Goal: Task Accomplishment & Management: Manage account settings

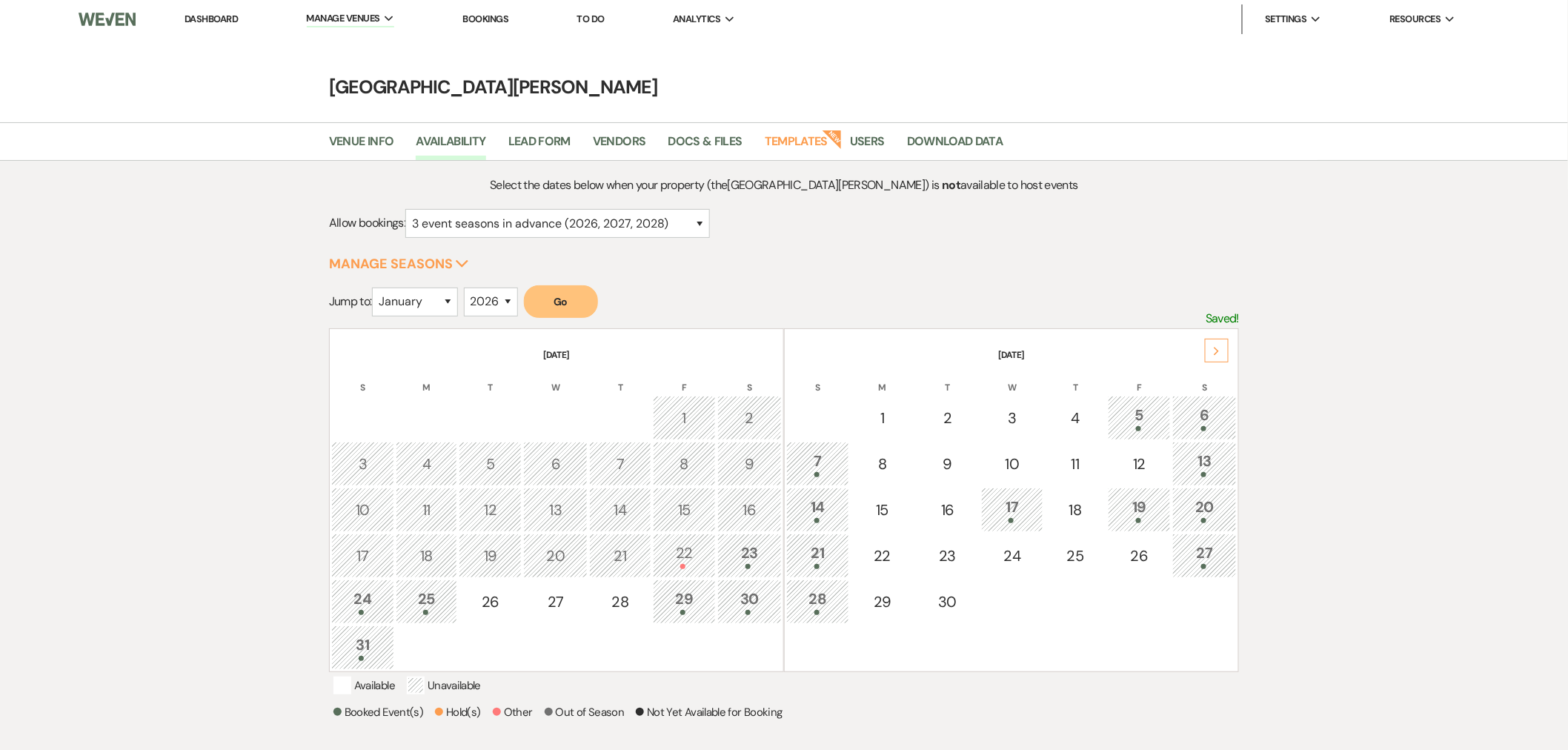
select select "8"
click at [376, 287] on select "January February March April May June July August September October November De…" at bounding box center [415, 302] width 86 height 29
click at [554, 300] on button "Go" at bounding box center [560, 301] width 74 height 33
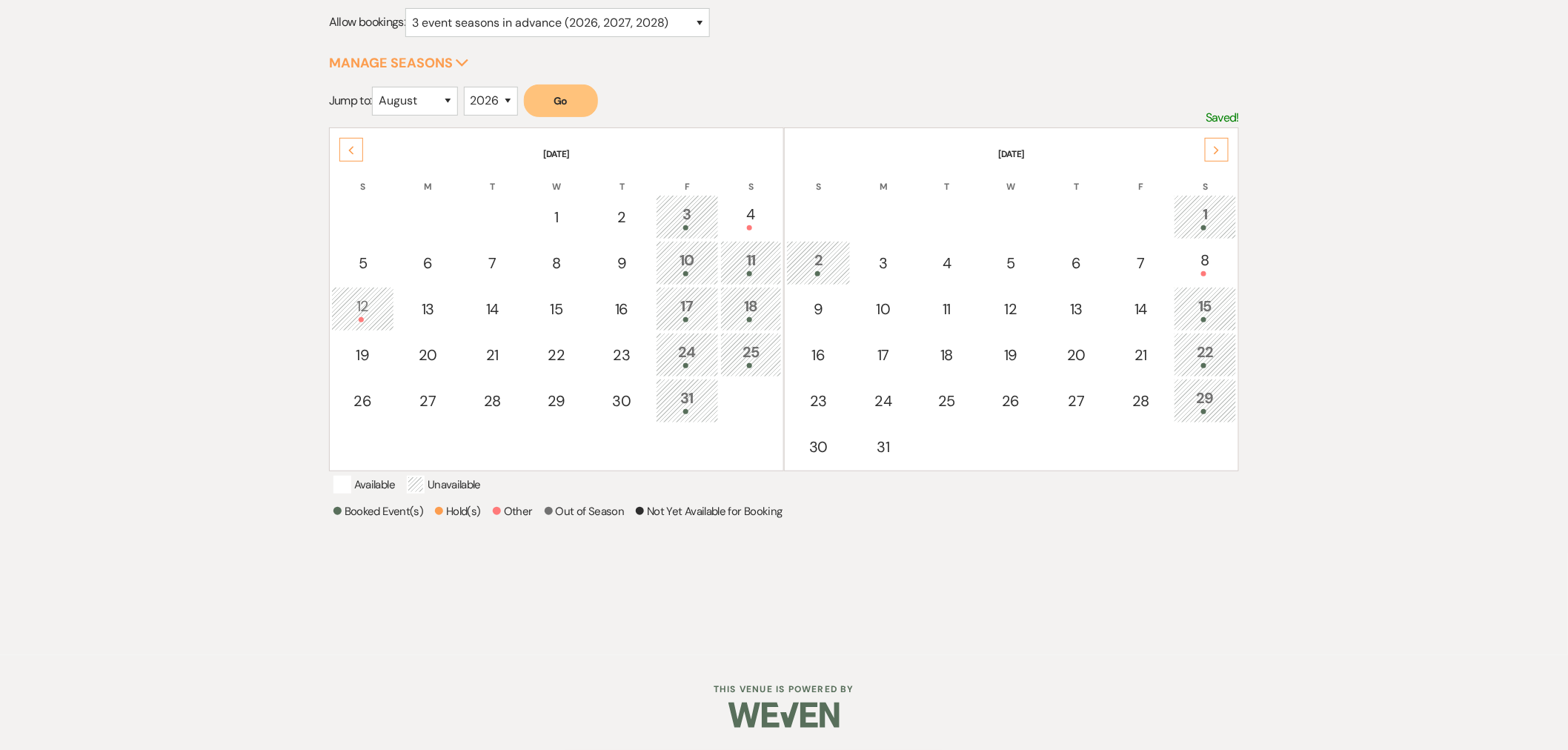
scroll to position [130, 0]
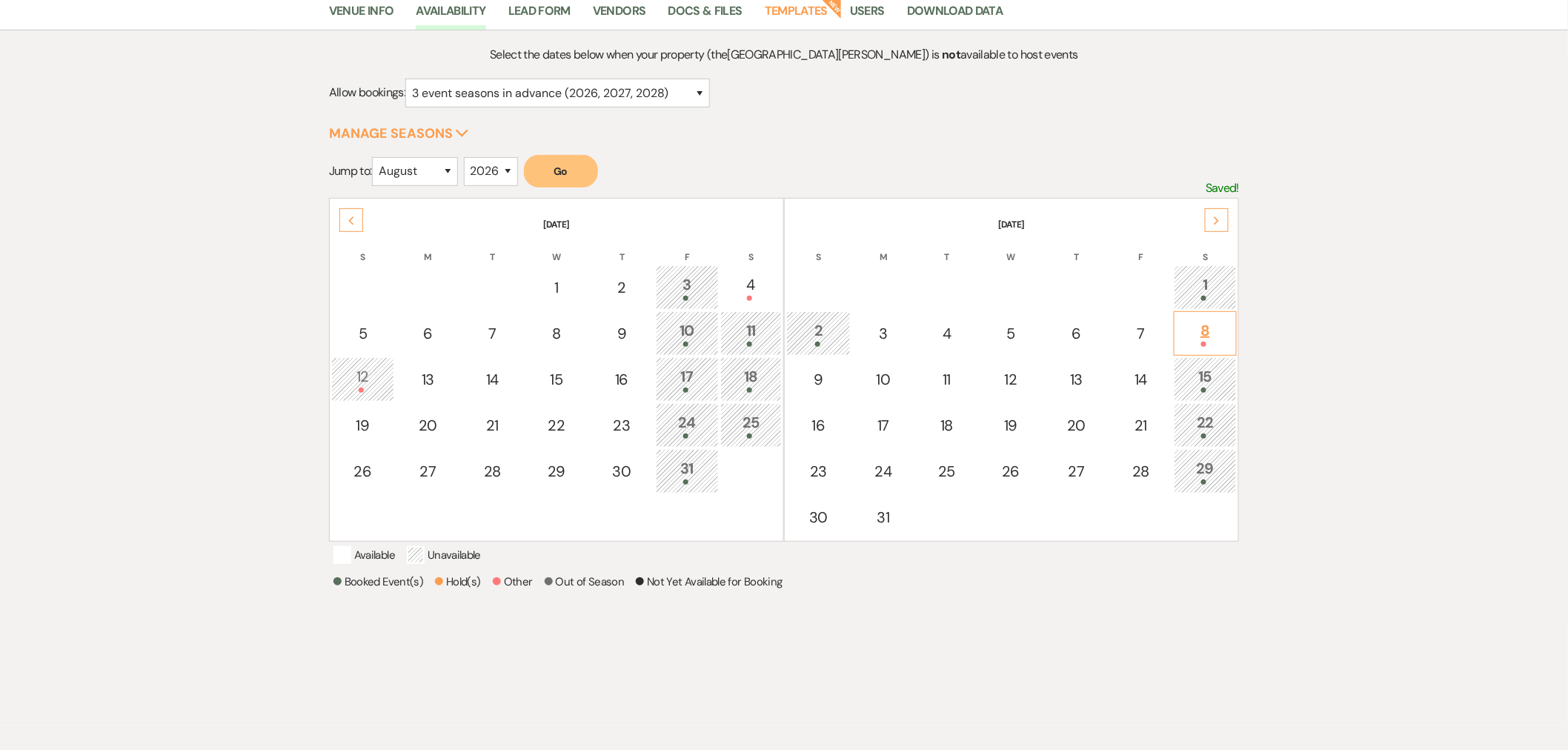
click at [1216, 342] on div at bounding box center [1204, 344] width 46 height 5
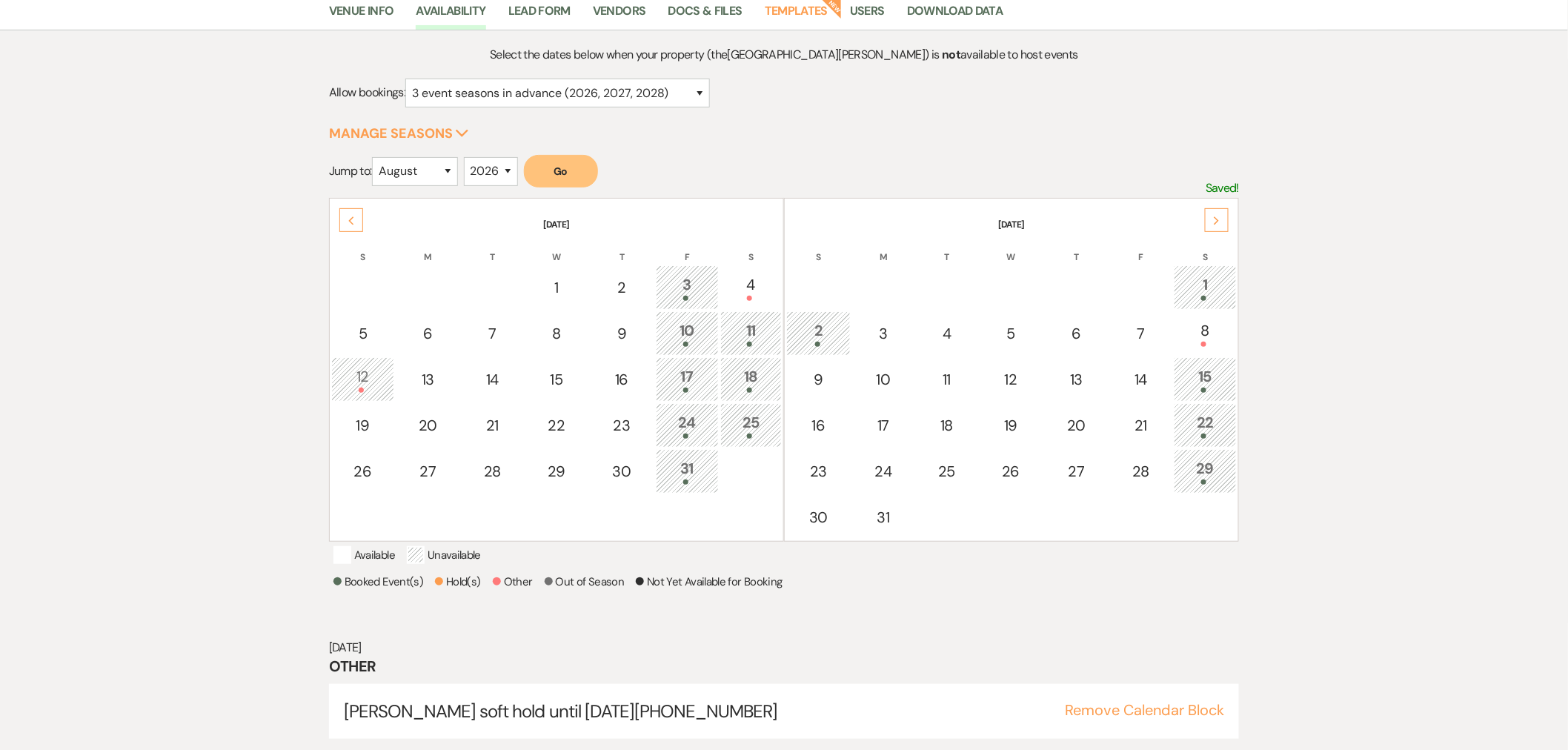
scroll to position [165, 0]
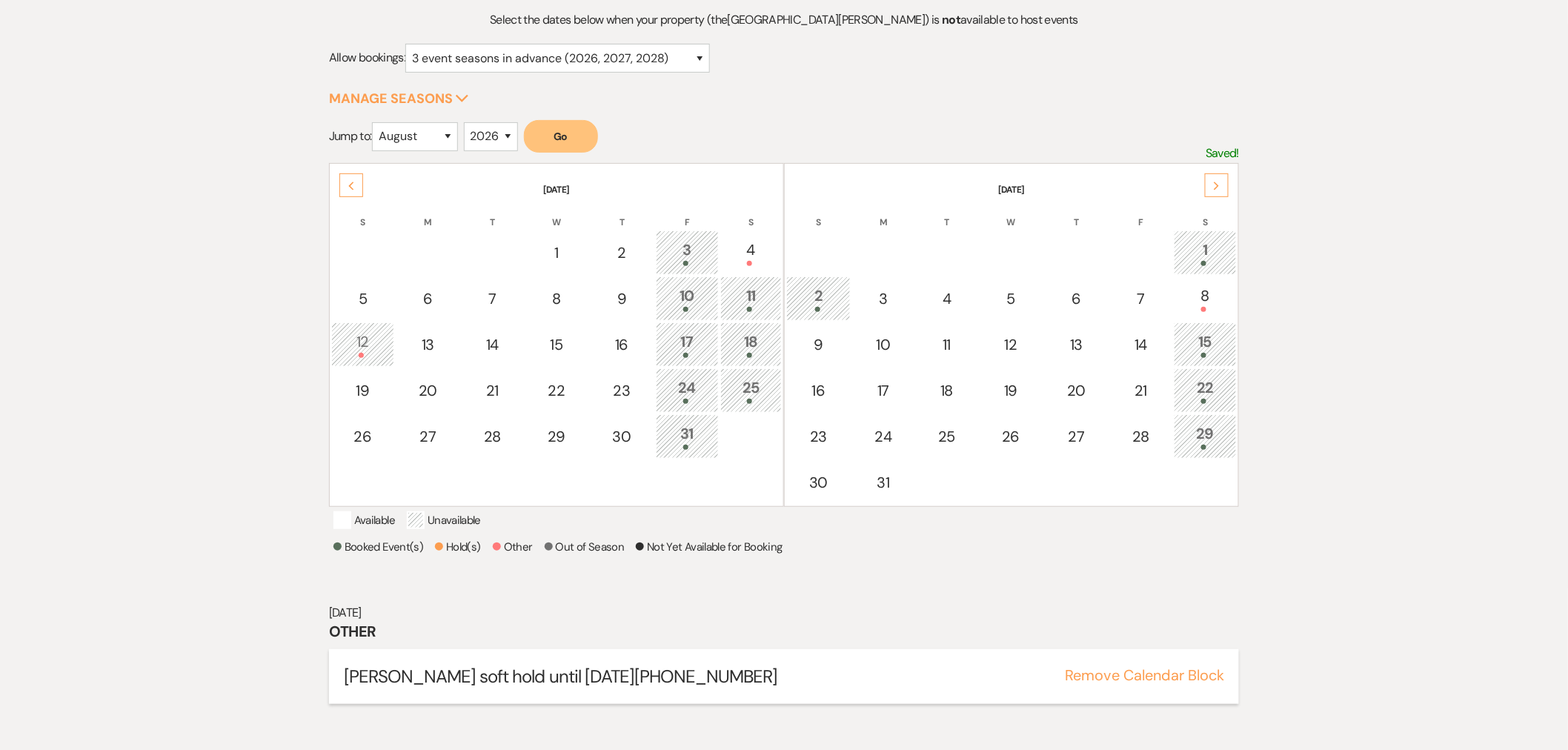
drag, startPoint x: 760, startPoint y: 691, endPoint x: 337, endPoint y: 704, distance: 423.2
click at [337, 704] on div "Morgan Kelly soft hold until 8/21/25 (937) 668-1392 Remove Calendar Block" at bounding box center [784, 676] width 910 height 55
copy span "Morgan Kelly soft hold until 8/21/25 (937) 668-1392"
click at [1166, 682] on button "Remove Calendar Block" at bounding box center [1144, 675] width 159 height 14
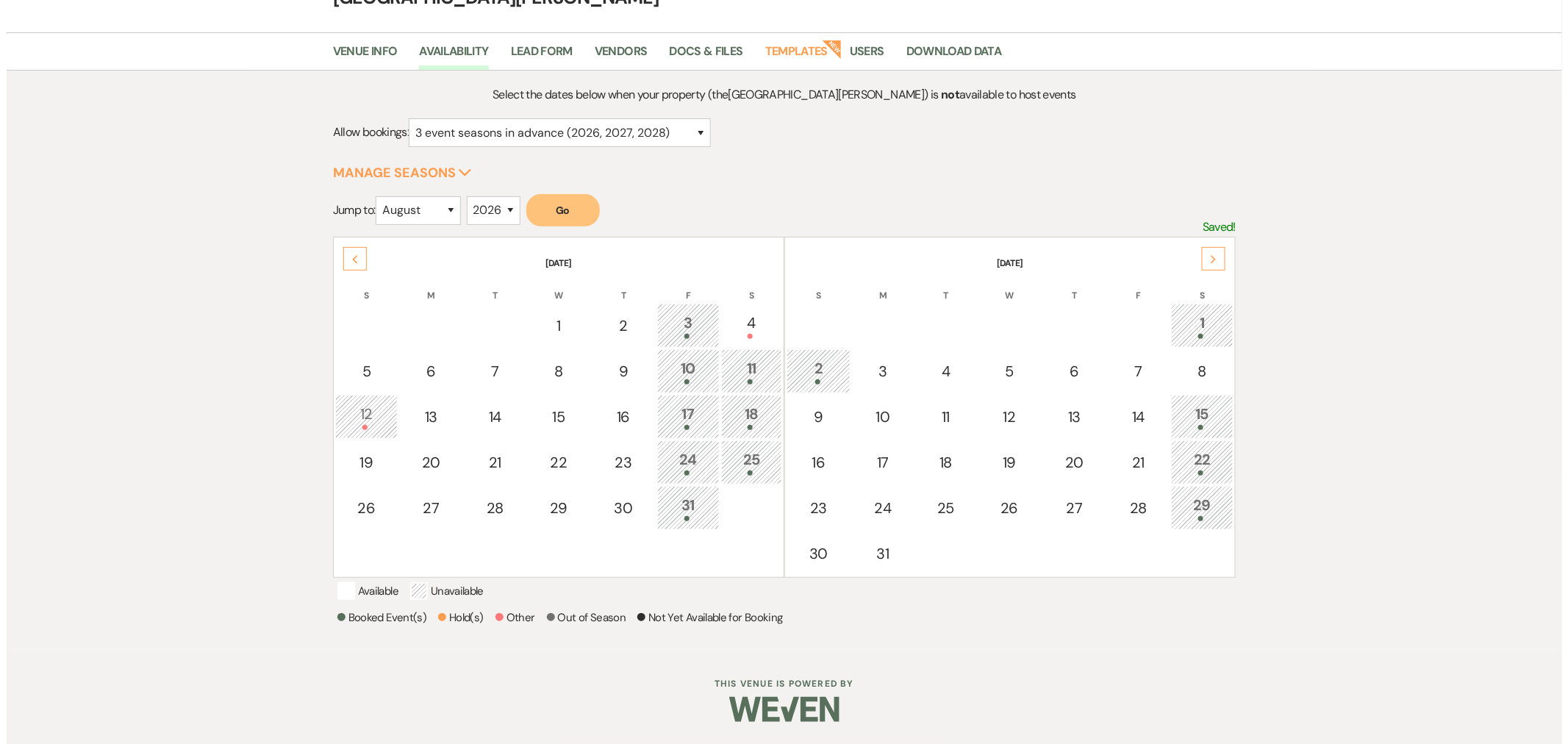
scroll to position [101, 0]
click at [1196, 360] on div "8" at bounding box center [1195, 370] width 46 height 22
select select "other"
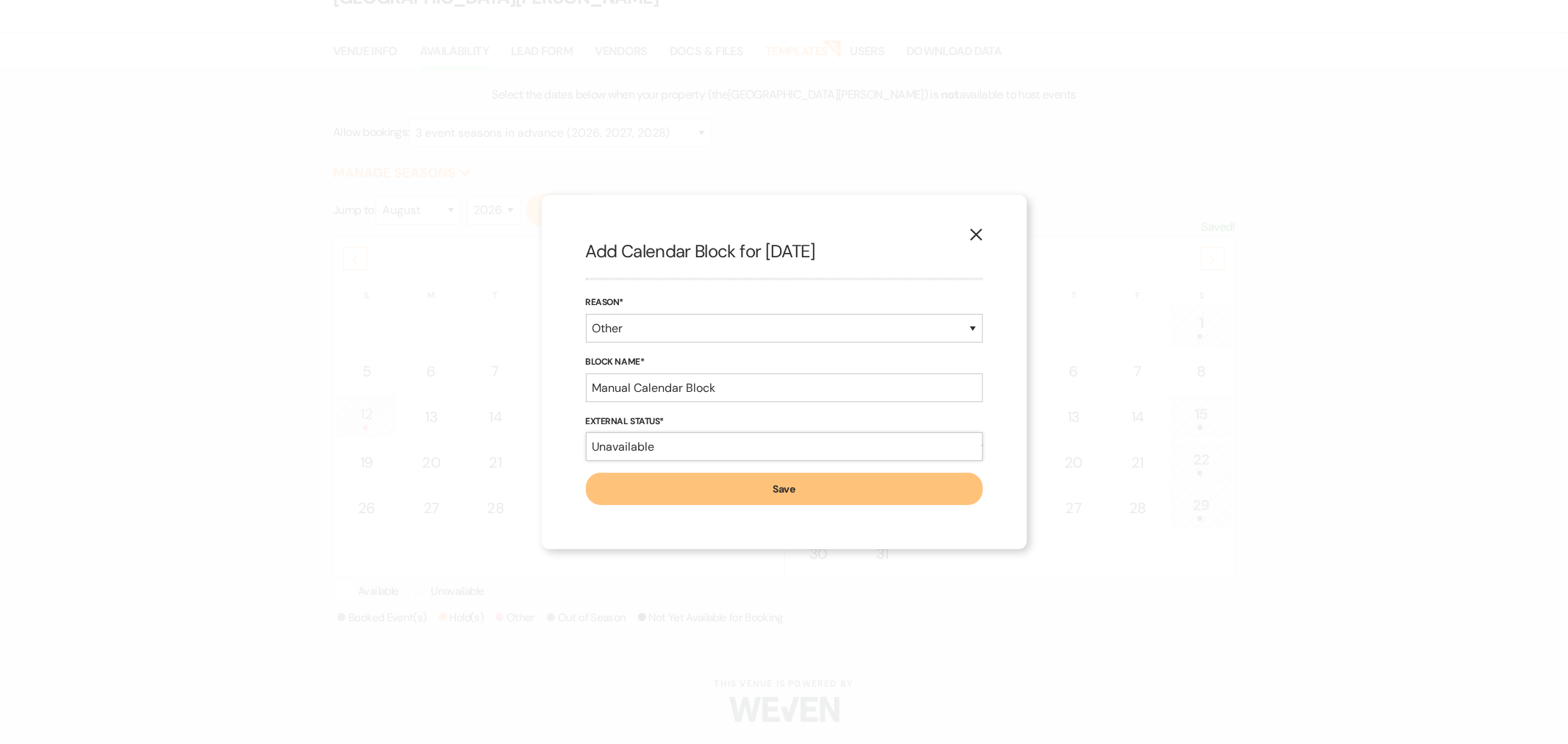
click at [719, 454] on select "Available Unavailable" at bounding box center [784, 447] width 397 height 29
select select "true"
click at [586, 432] on select "Available Unavailable" at bounding box center [784, 447] width 397 height 29
click at [670, 398] on input "Manual Calendar Block" at bounding box center [784, 388] width 397 height 29
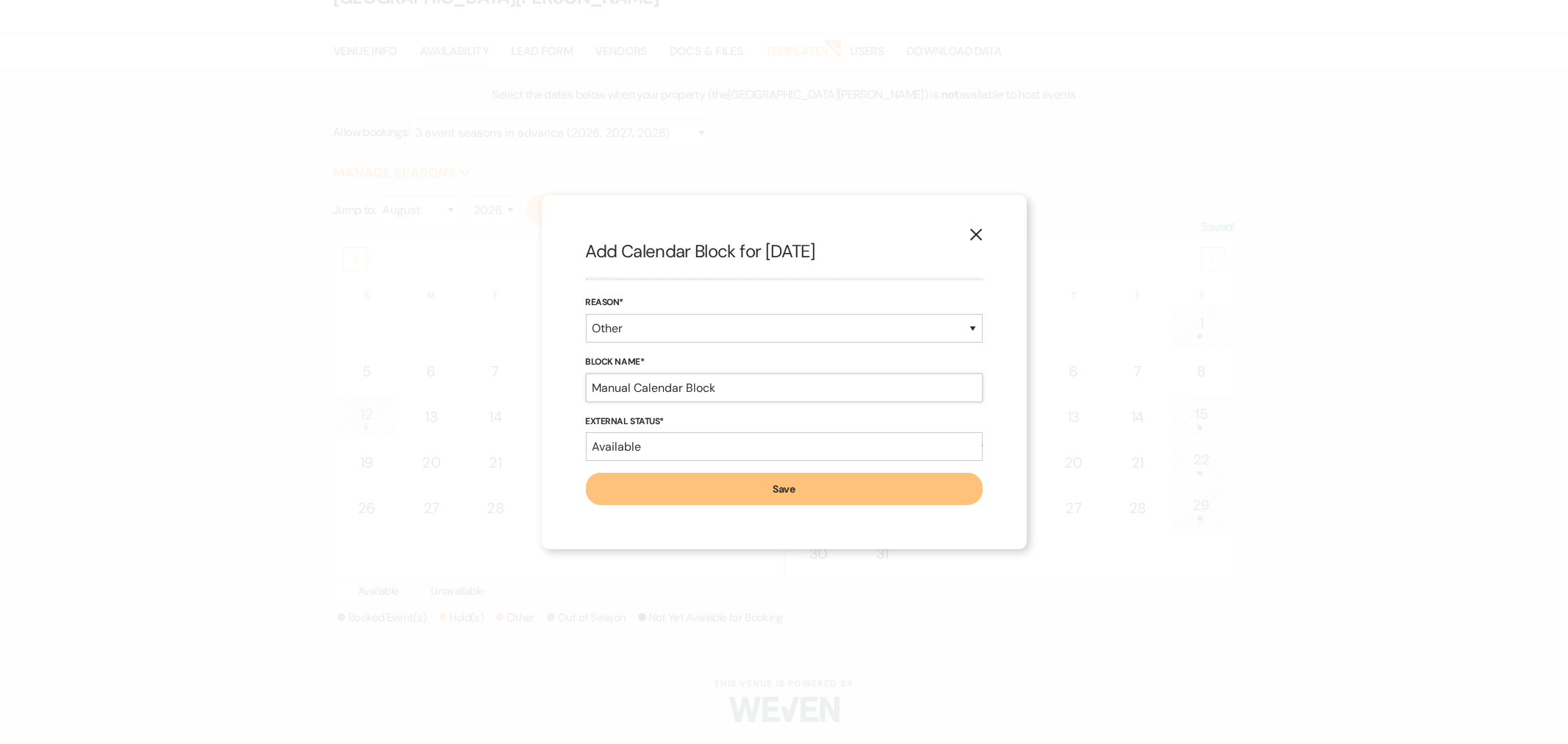
click at [670, 398] on input "Manual Calendar Block" at bounding box center [784, 388] width 397 height 29
paste input "organ Kelly soft hold until 8/21/25 (937) 668-1392"
click at [978, 392] on input "Morgan Kelly soft hold until 8/21/25 (937) 668-1392. from 8/22 to 8/30 soft hol…" at bounding box center [784, 388] width 397 height 29
paste input "859-630-7175"
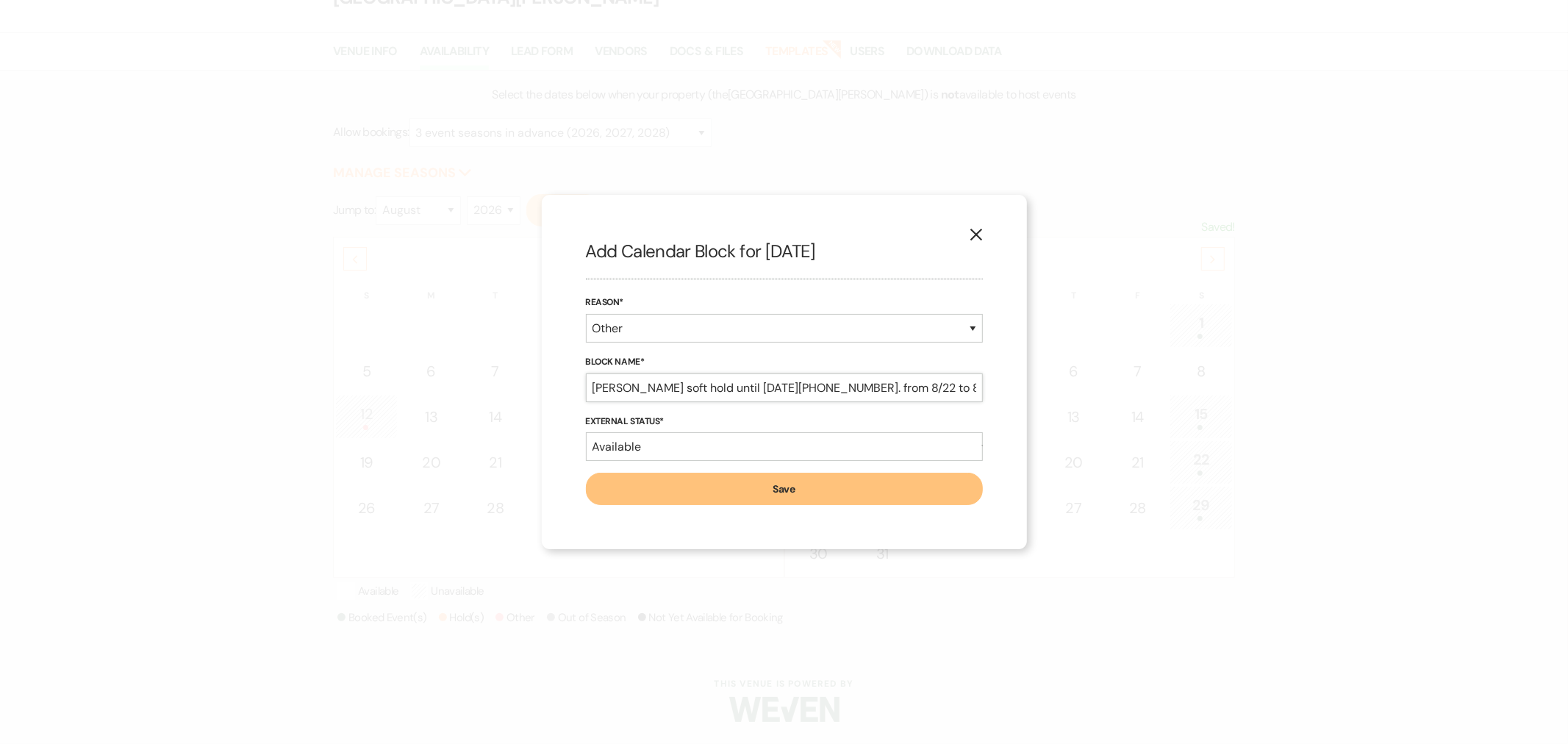
scroll to position [0, 79]
type input "Morgan Kelly soft hold until 8/21/25 (937) 668-1392. from 8/22 to 8/30 859-630-…"
click at [859, 492] on button "Save" at bounding box center [784, 488] width 397 height 33
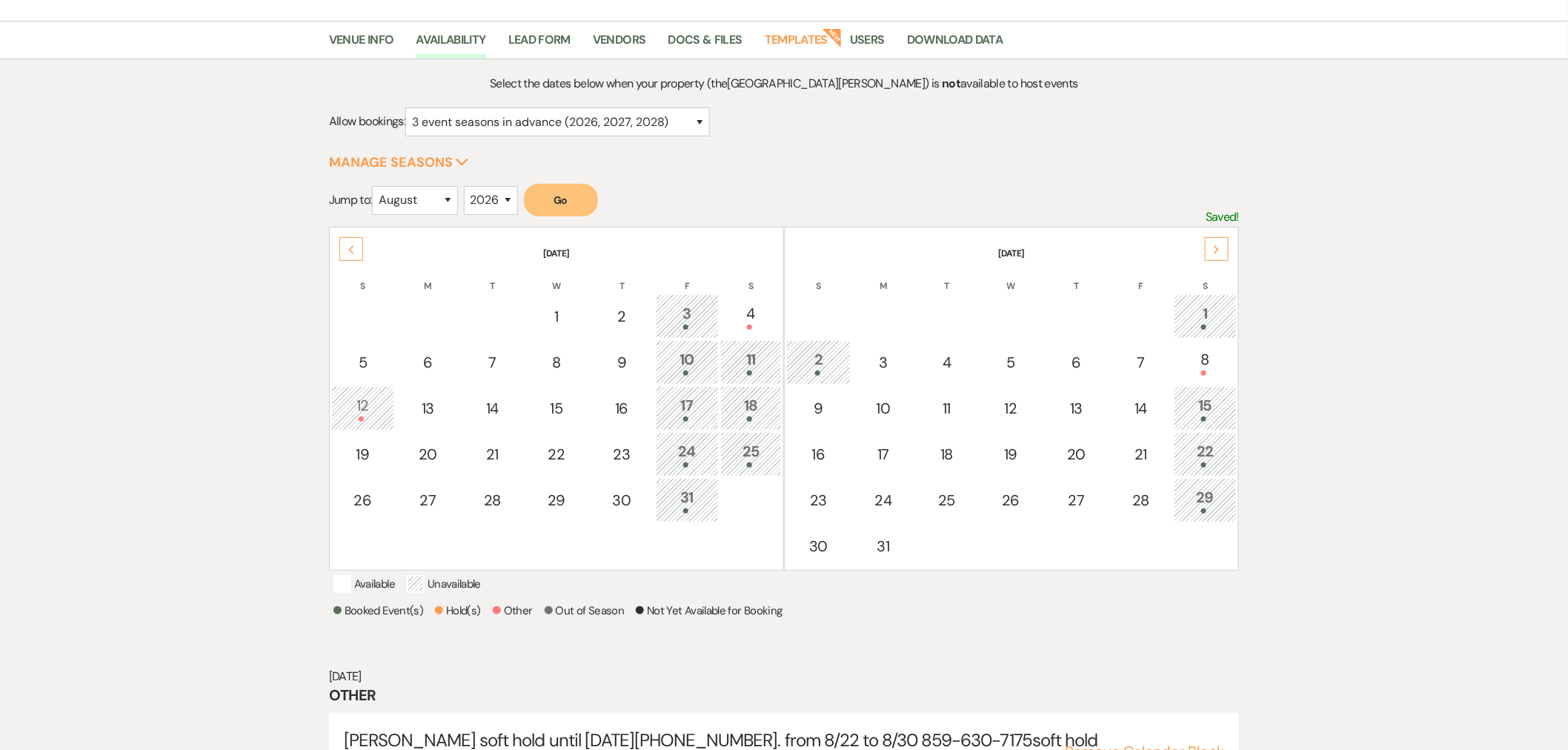
scroll to position [165, 0]
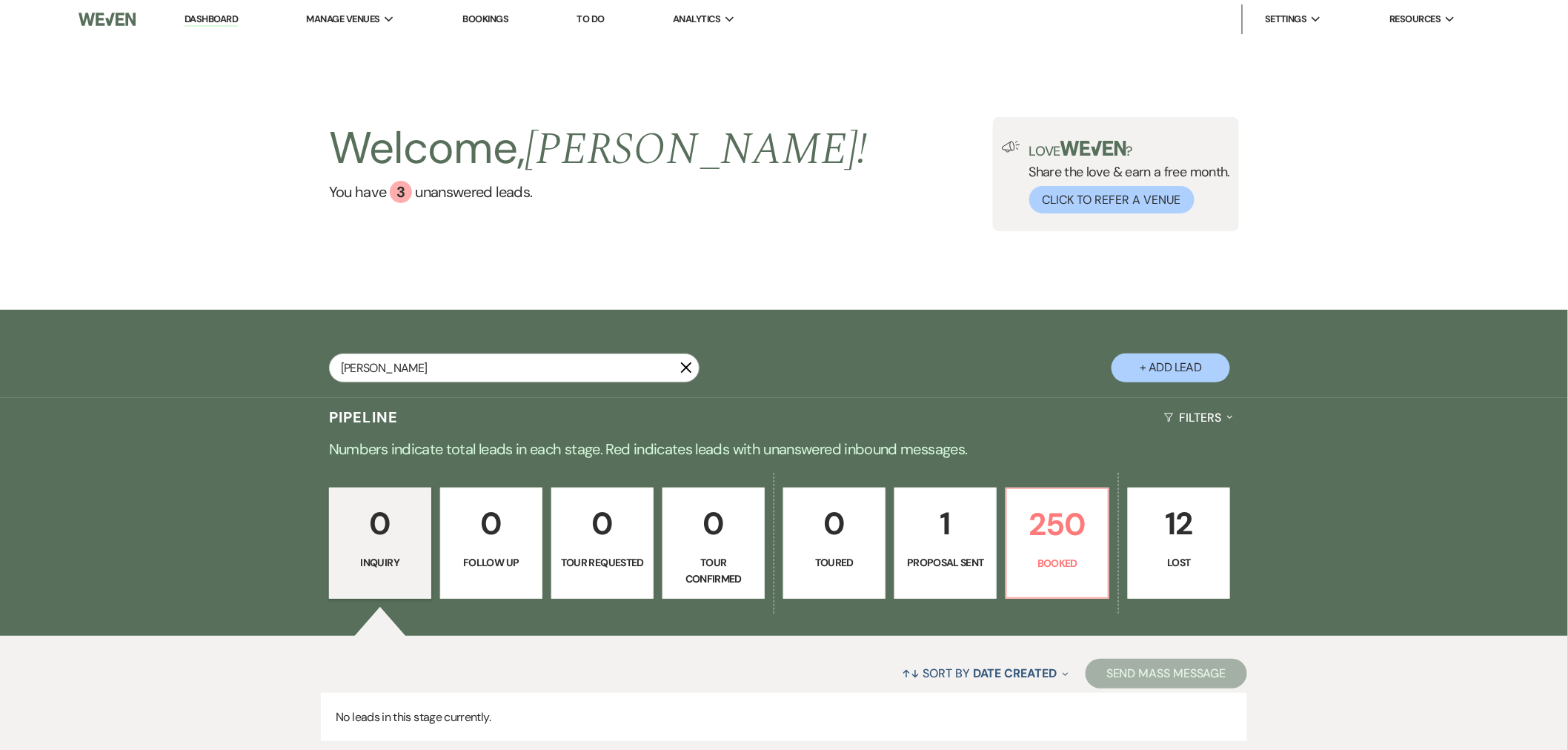
type input "sonia"
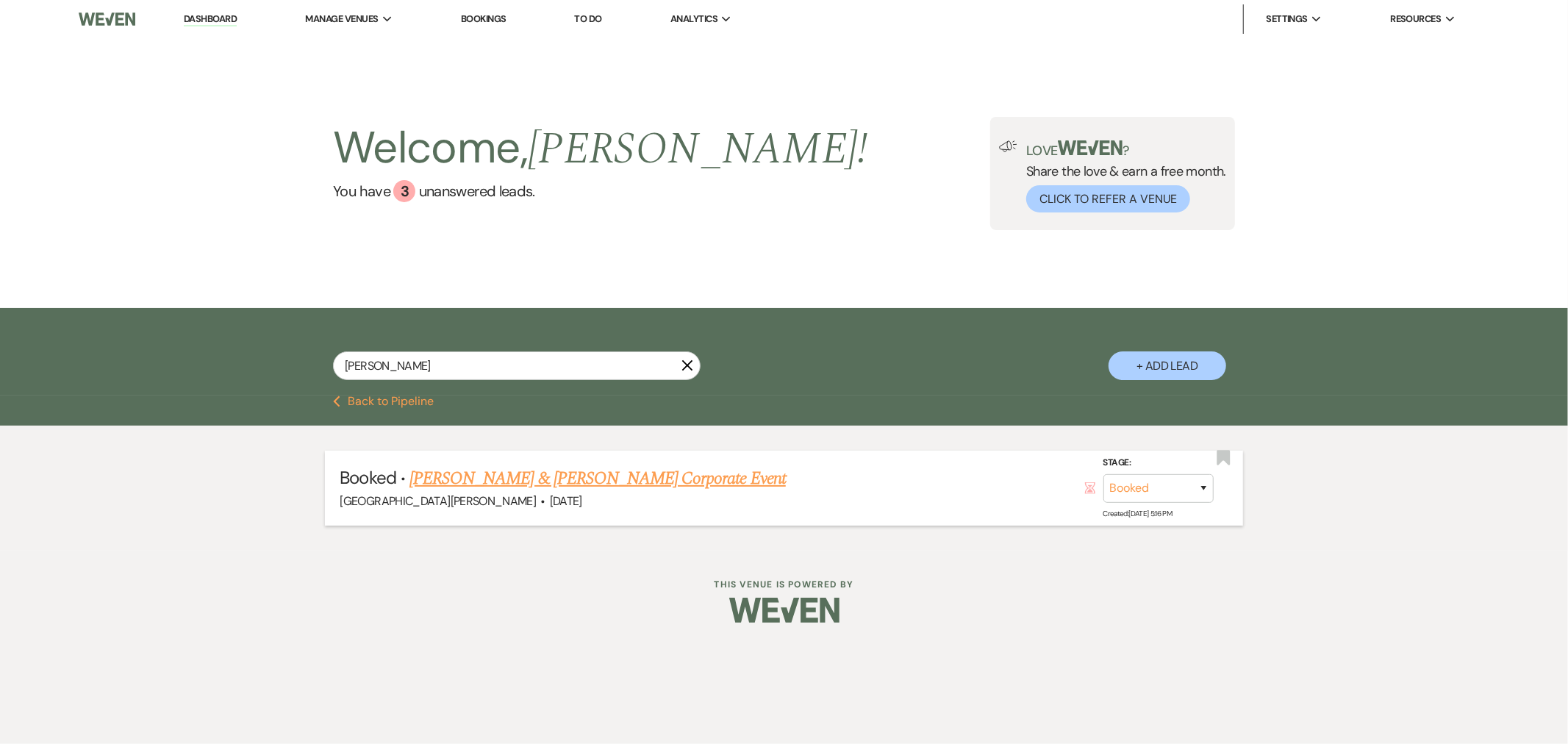
click at [656, 478] on link "Sonia Williams & Stephanie Seifert's Corporate Event" at bounding box center [598, 478] width 377 height 26
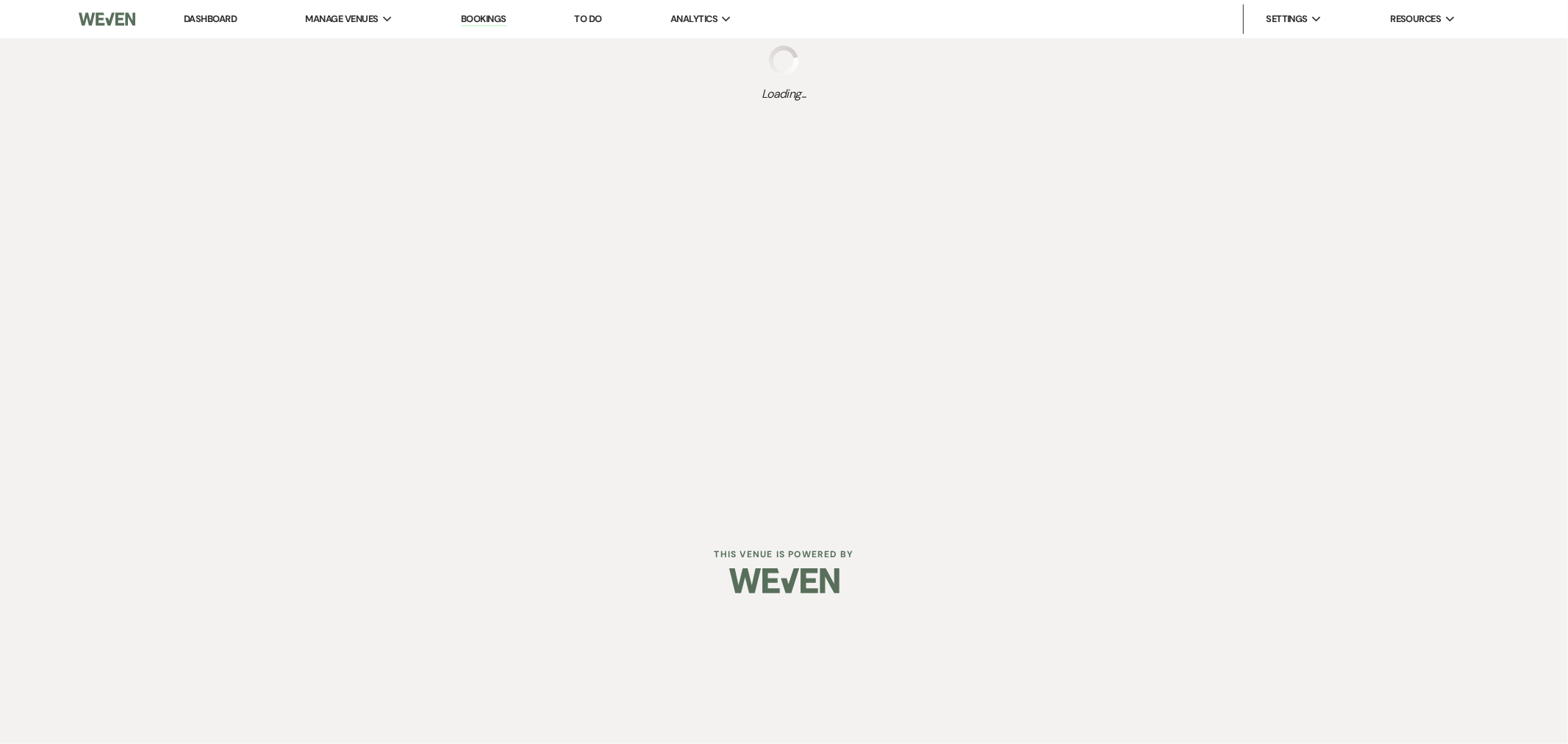
select select "12"
select select "9"
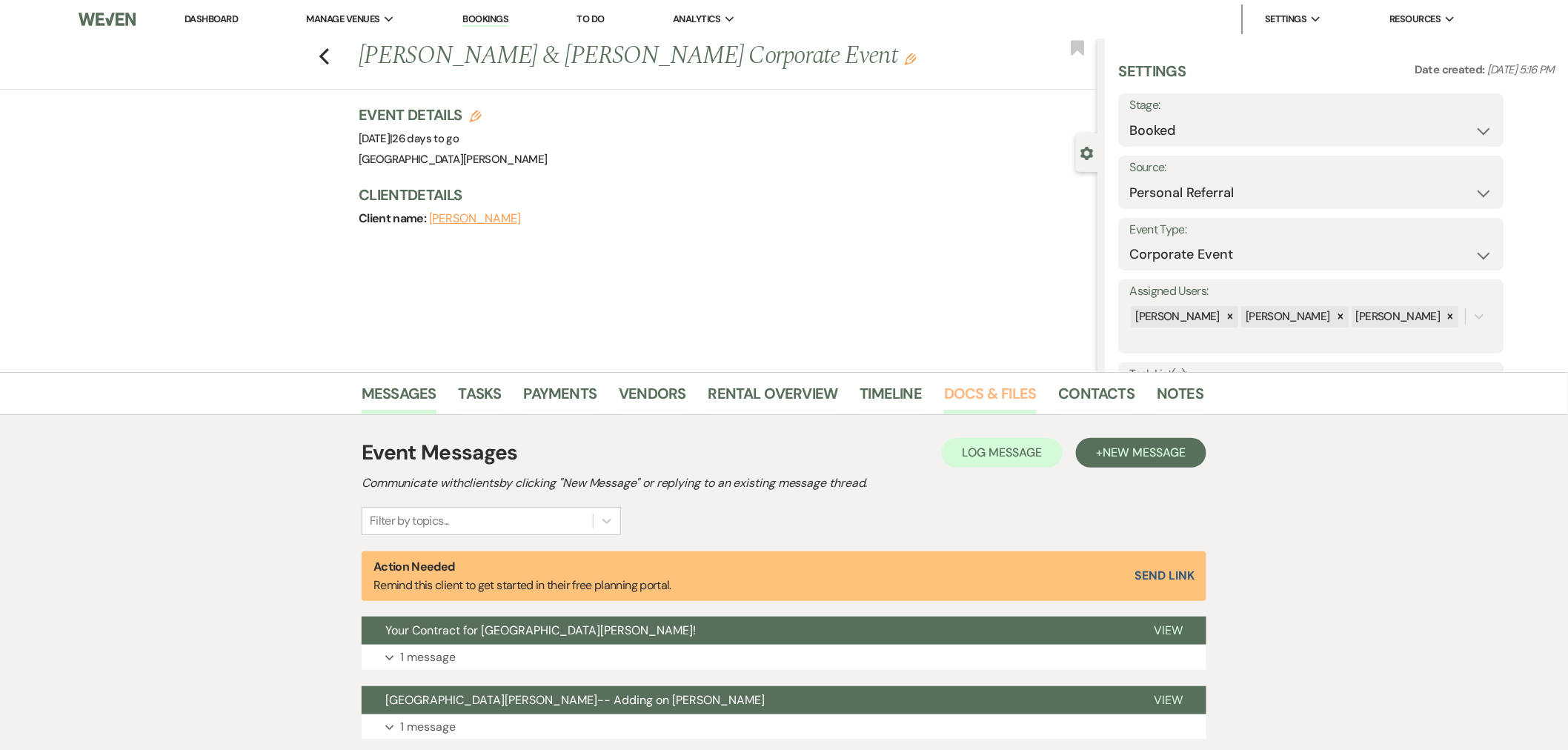
click at [950, 391] on link "Docs & Files" at bounding box center [989, 398] width 92 height 33
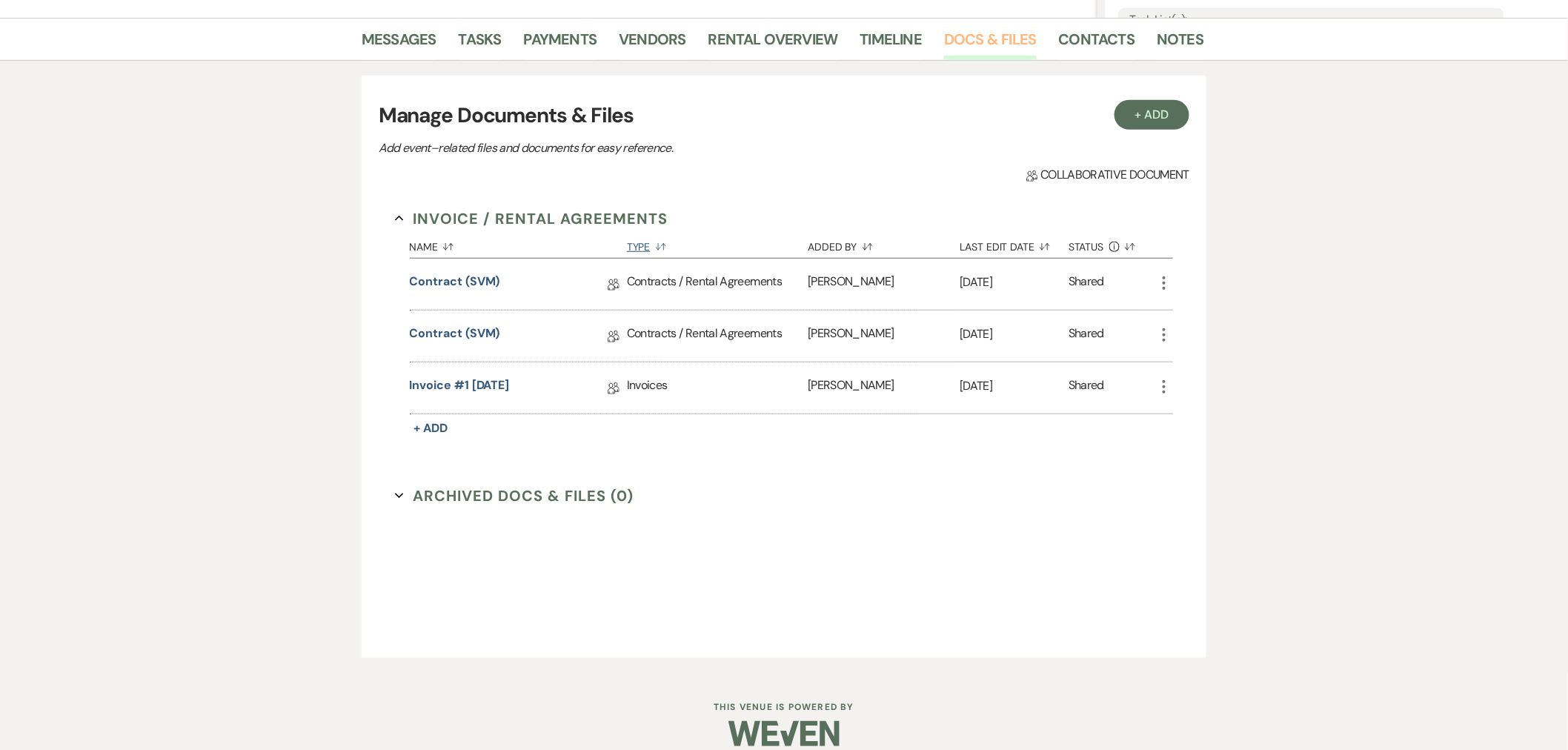
scroll to position [373, 0]
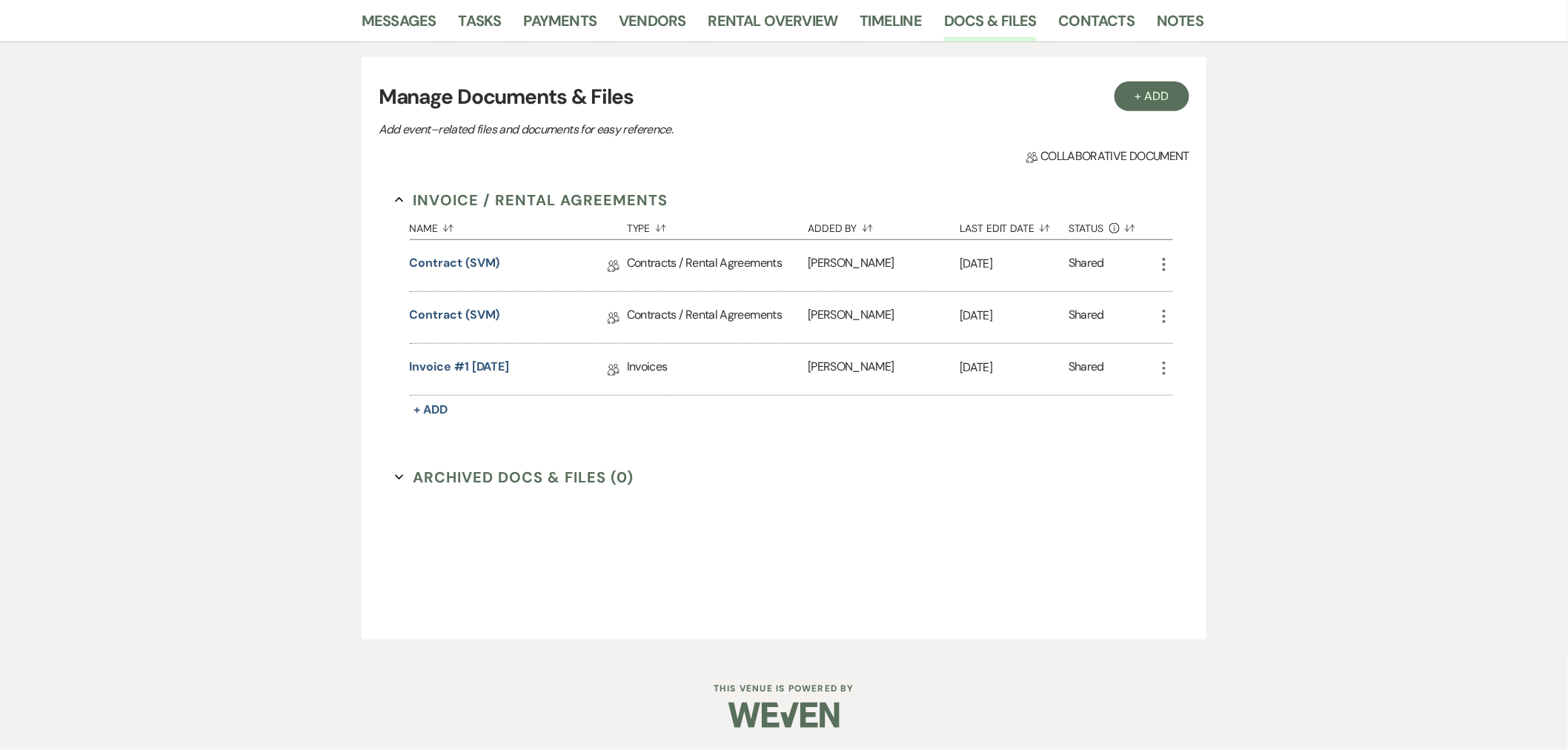
click at [1161, 268] on icon "More" at bounding box center [1163, 264] width 18 height 18
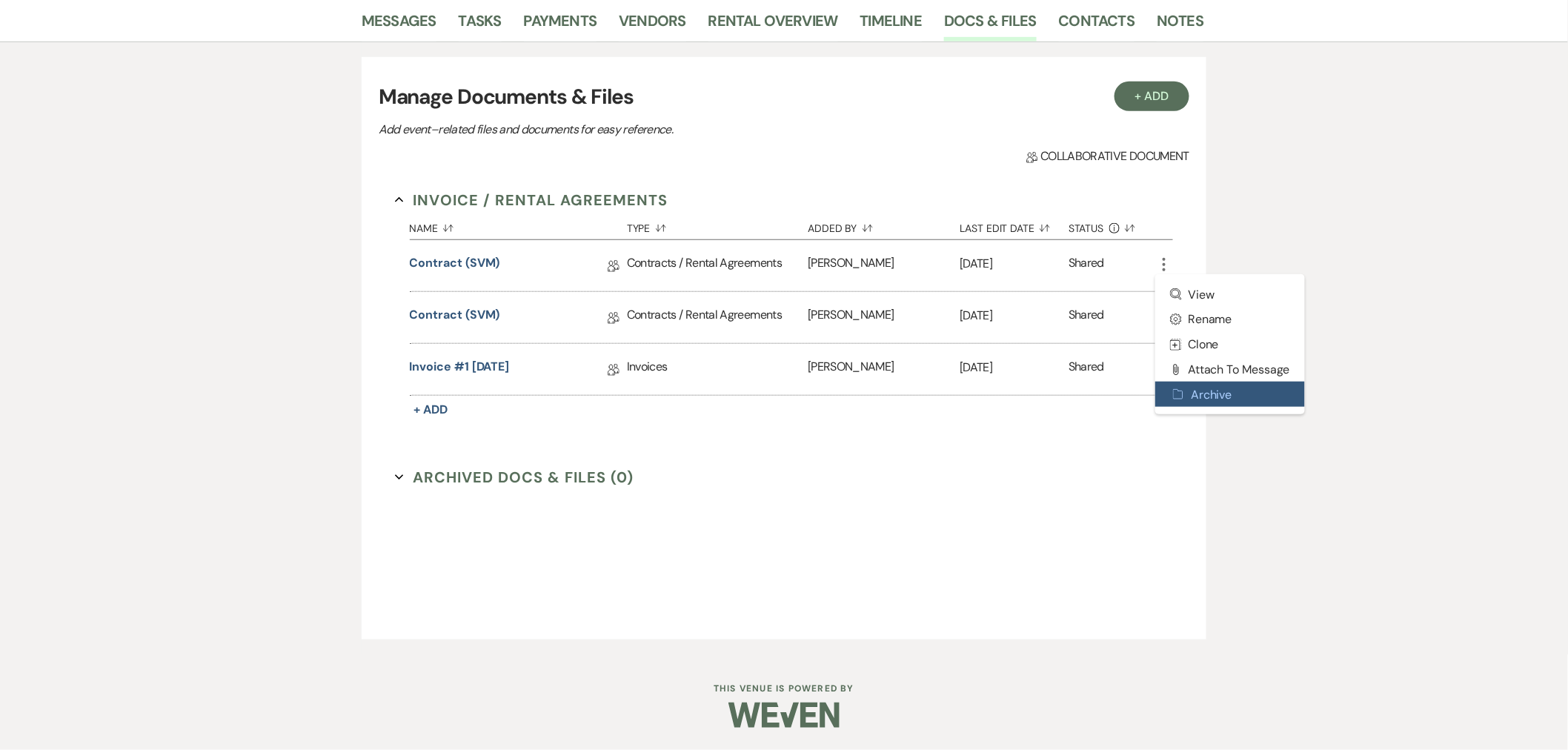
click at [1216, 386] on button "Archive Archive" at bounding box center [1230, 394] width 149 height 25
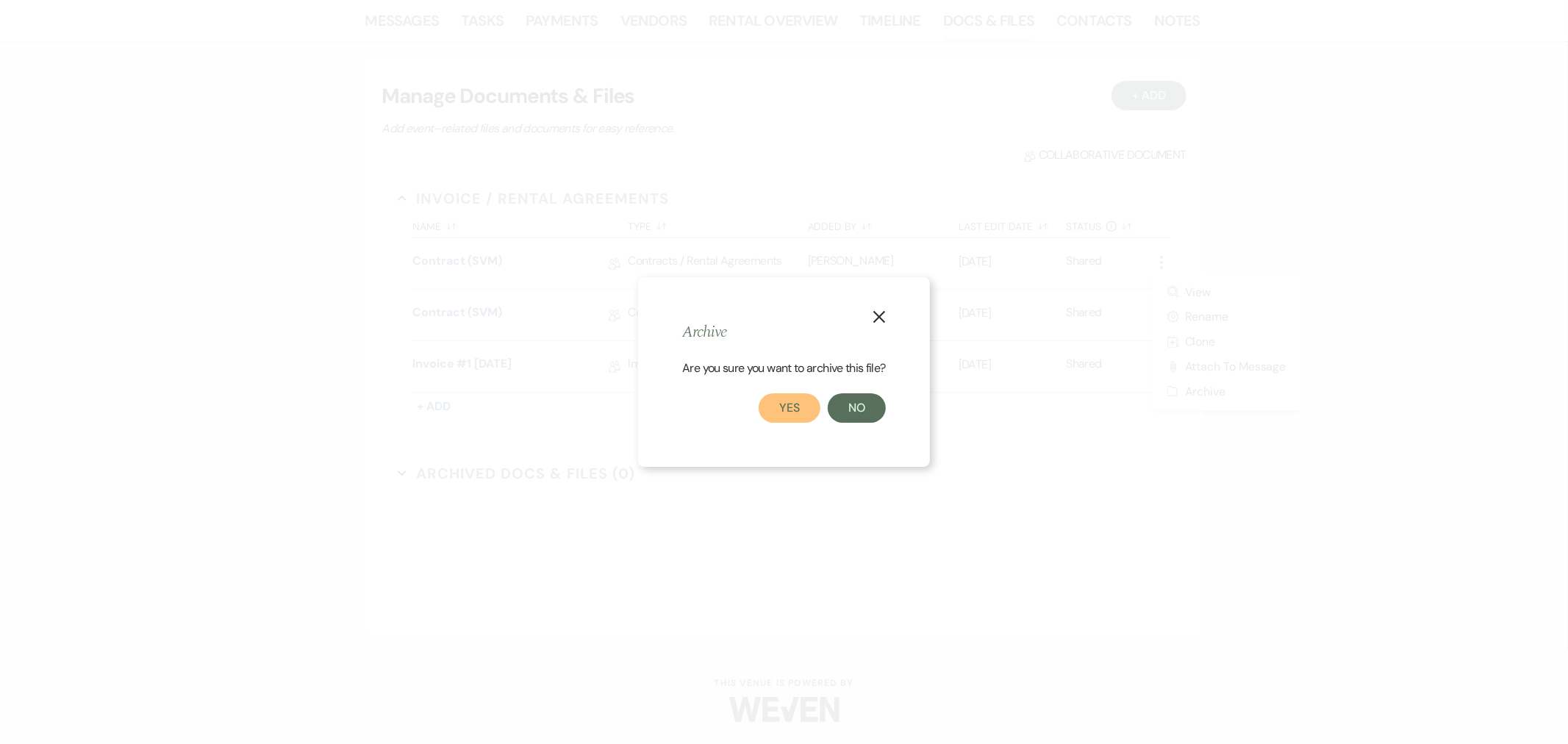
click at [812, 401] on button "Yes" at bounding box center [790, 408] width 62 height 29
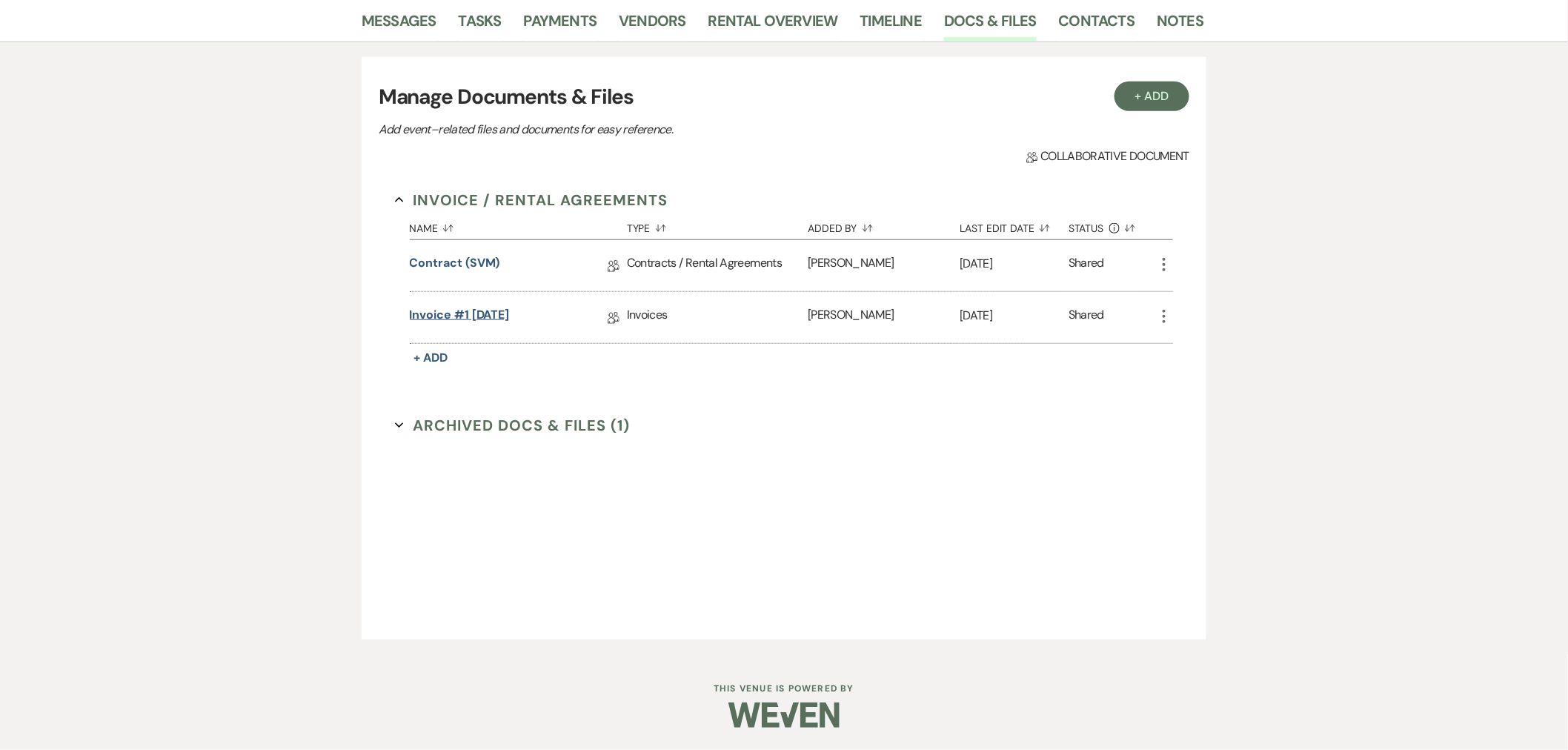
click at [502, 319] on link "Invoice #1 8-18-2025" at bounding box center [460, 317] width 100 height 23
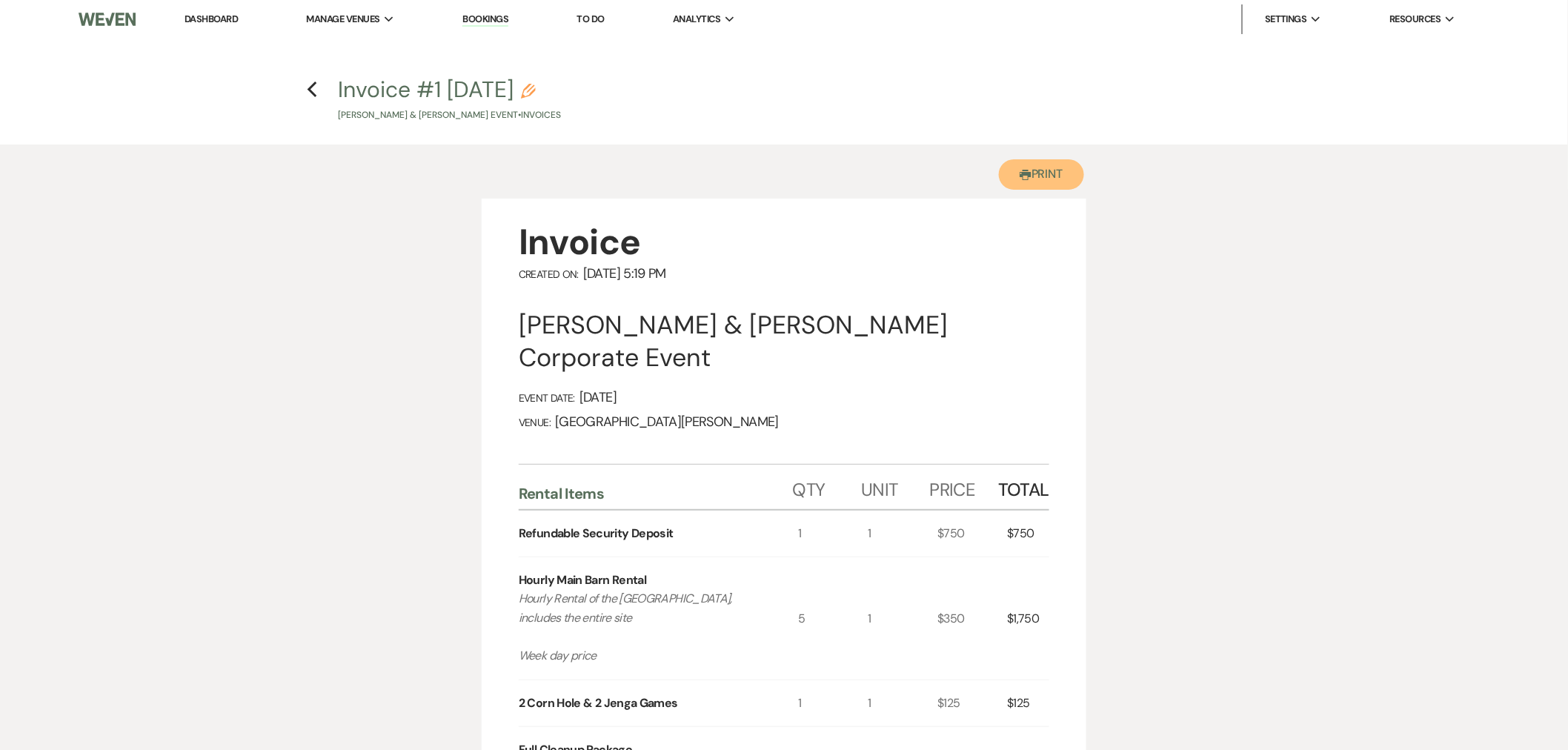
click at [1057, 169] on button "Printer Print" at bounding box center [1041, 175] width 85 height 30
click at [1063, 163] on button "Printer Print" at bounding box center [1041, 175] width 85 height 30
